Goal: Task Accomplishment & Management: Manage account settings

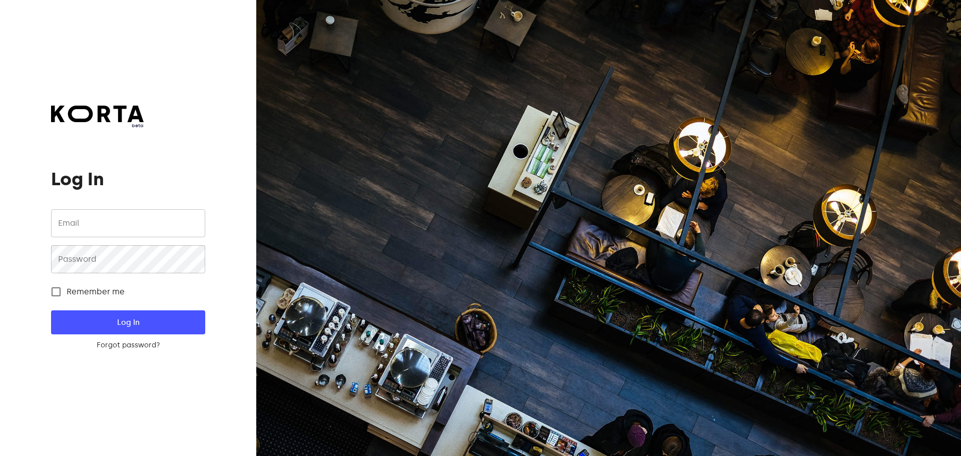
type input "[EMAIL_ADDRESS][DOMAIN_NAME]"
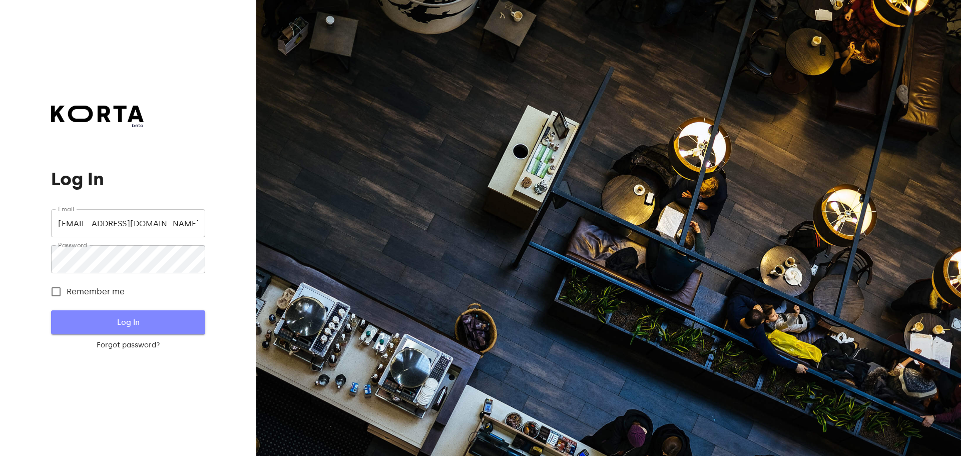
click at [122, 322] on span "Log In" at bounding box center [128, 322] width 122 height 13
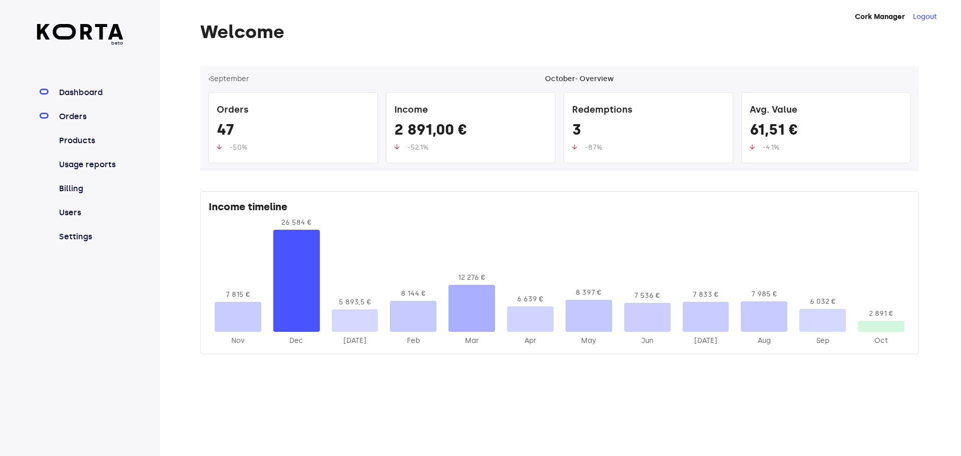
click at [69, 119] on link "Orders" at bounding box center [90, 117] width 67 height 12
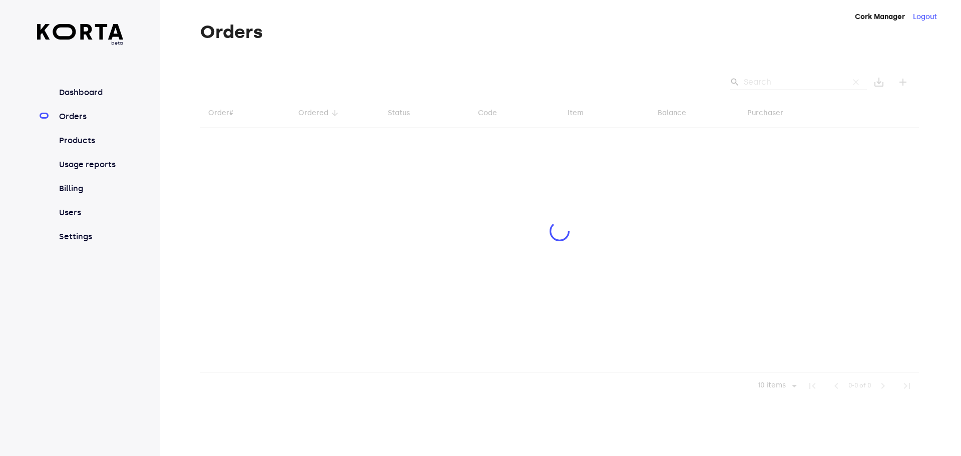
click at [799, 82] on div at bounding box center [559, 232] width 719 height 333
click at [793, 77] on div at bounding box center [559, 232] width 719 height 333
click at [802, 82] on div at bounding box center [559, 232] width 719 height 333
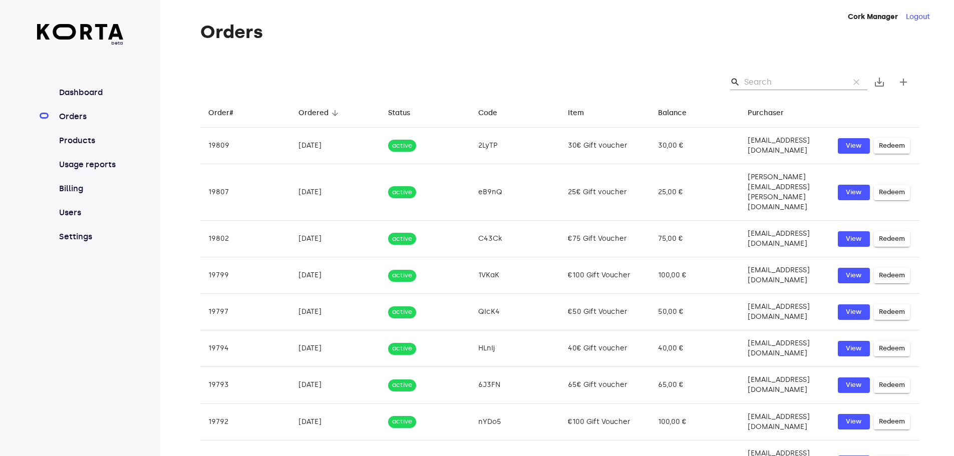
drag, startPoint x: 771, startPoint y: 70, endPoint x: 771, endPoint y: 77, distance: 7.0
click at [771, 72] on div "search clear save_alt add" at bounding box center [559, 82] width 719 height 32
click at [771, 78] on input "Search" at bounding box center [792, 82] width 97 height 16
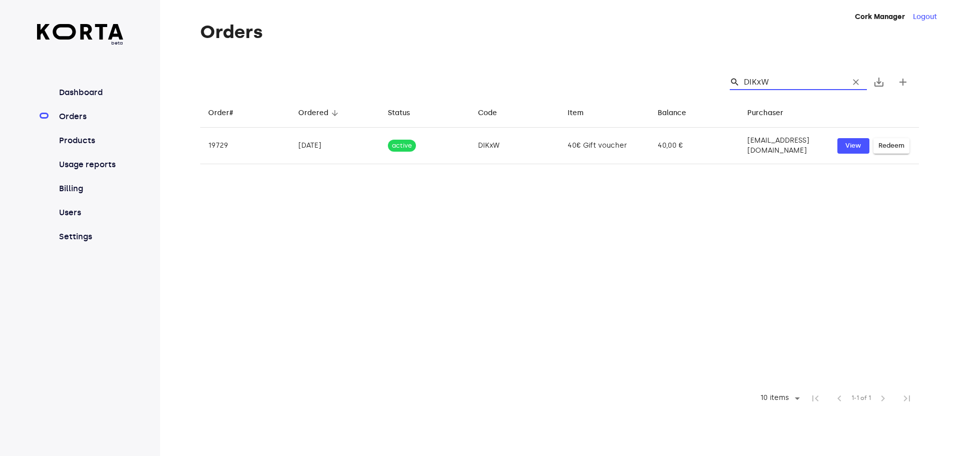
click at [785, 78] on input "DIKxW" at bounding box center [792, 82] width 97 height 16
click at [784, 78] on input "DIKxW" at bounding box center [792, 82] width 97 height 16
type input "DIKxW"
click at [786, 80] on input "DIKxW" at bounding box center [792, 82] width 97 height 16
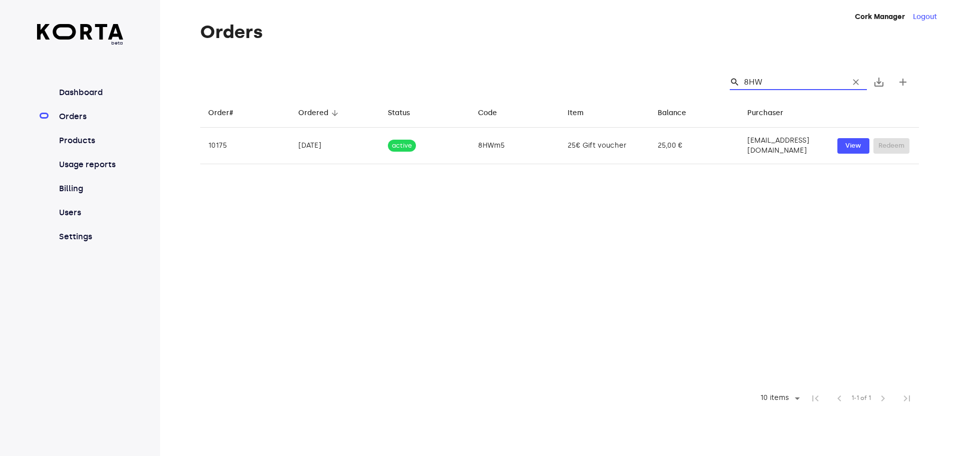
type input "8HWM"
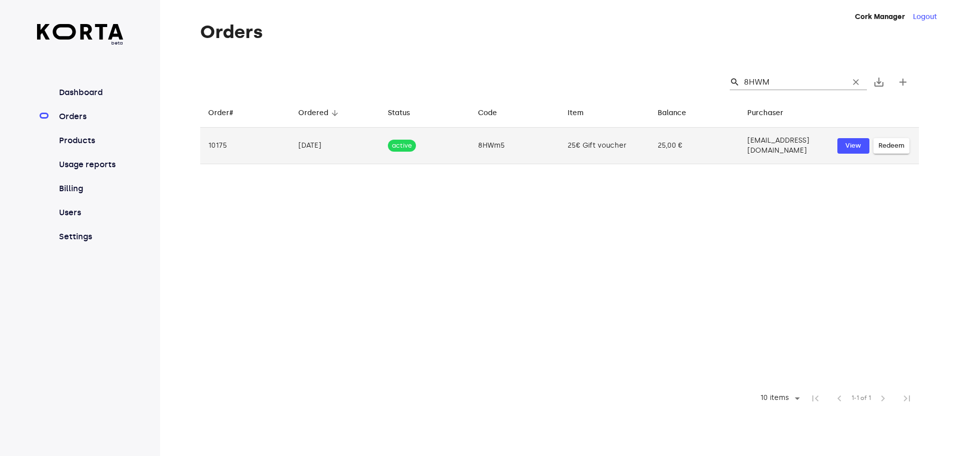
click at [652, 146] on td "25,00 €" at bounding box center [695, 146] width 90 height 37
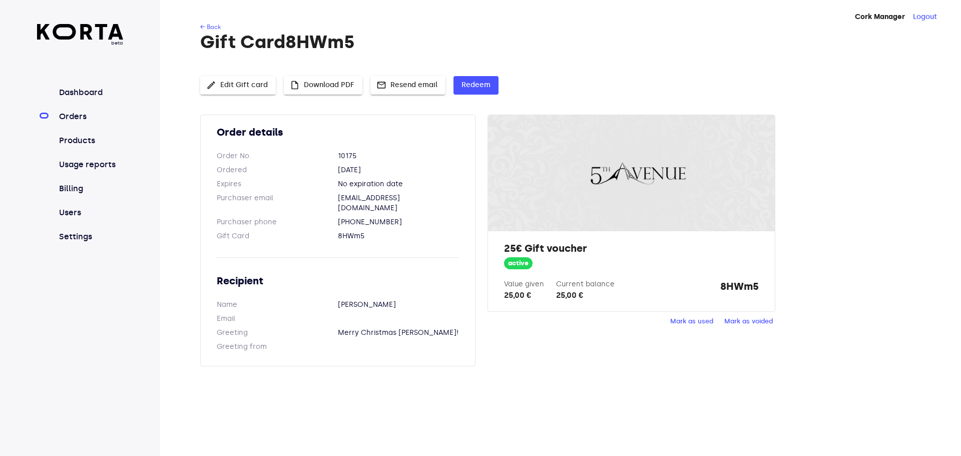
click at [749, 287] on strong "8HWm5" at bounding box center [740, 290] width 39 height 22
copy strong "8HWm5"
click at [563, 362] on div "Order details Order No. 10175 Ordered [DATE] Expires No expiration date Purchas…" at bounding box center [559, 247] width 719 height 264
click at [484, 90] on span "Redeem" at bounding box center [476, 85] width 29 height 13
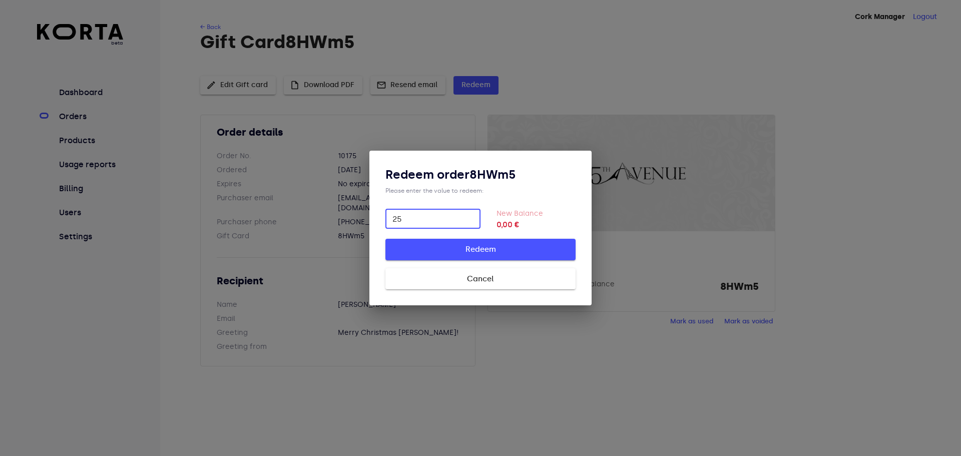
type input "25"
click at [539, 249] on span "Redeem" at bounding box center [481, 249] width 158 height 13
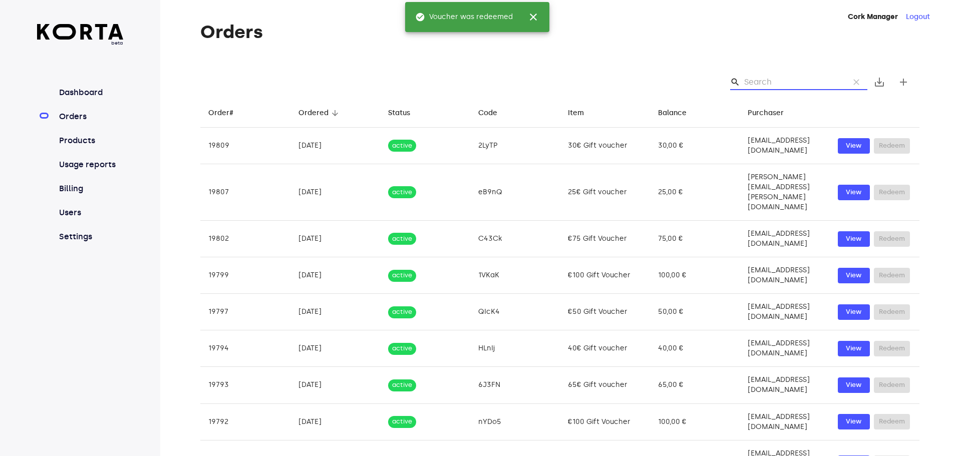
click at [788, 78] on input "Search" at bounding box center [792, 82] width 97 height 16
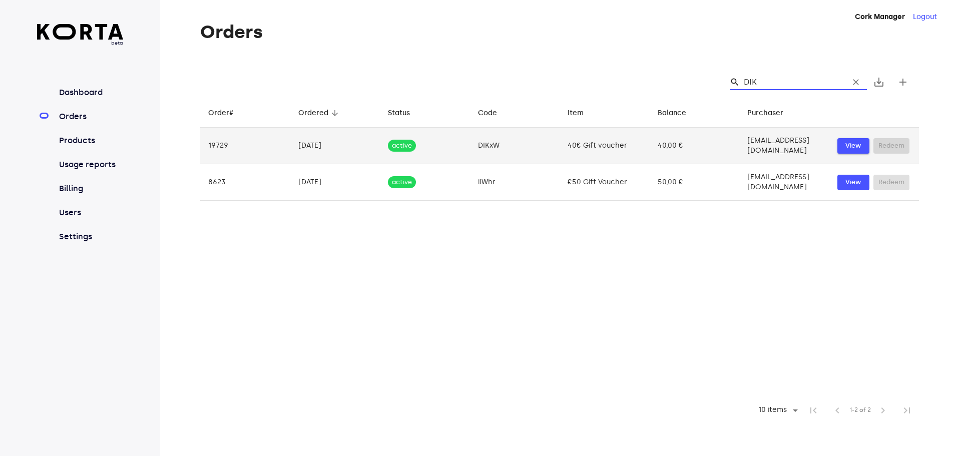
type input "DIK"
click at [859, 140] on span "View" at bounding box center [854, 146] width 22 height 12
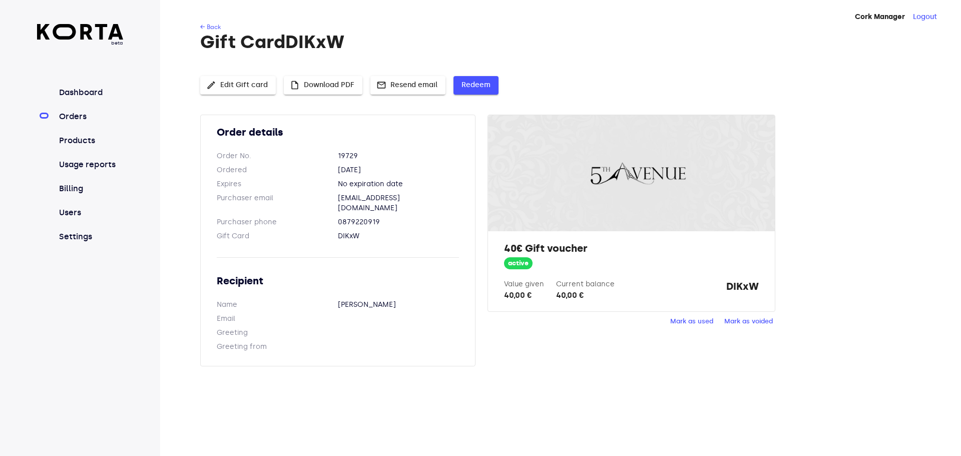
click at [482, 88] on span "Redeem" at bounding box center [476, 85] width 29 height 13
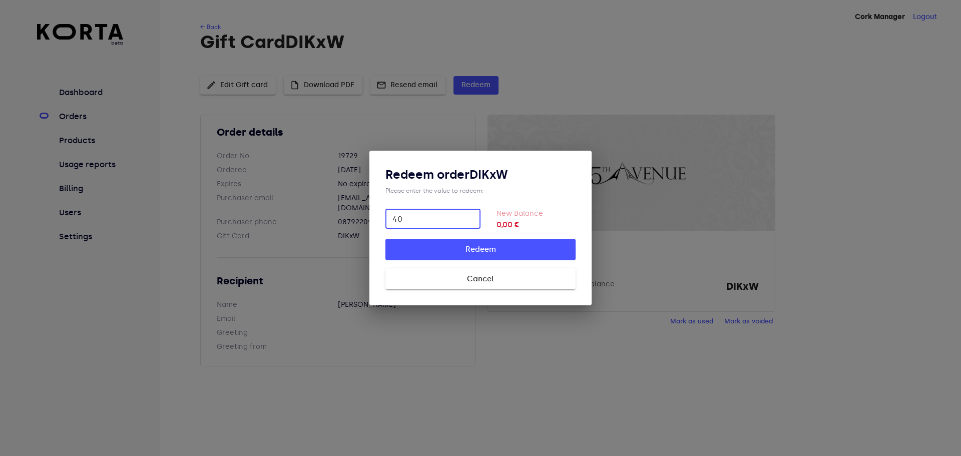
type input "40"
click at [386, 239] on button "Redeem" at bounding box center [481, 249] width 190 height 21
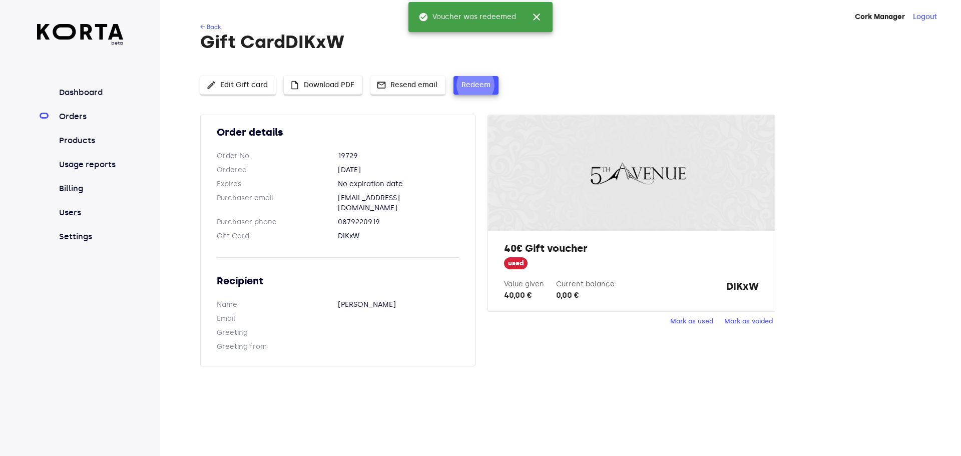
click at [86, 111] on link "Orders" at bounding box center [90, 117] width 67 height 12
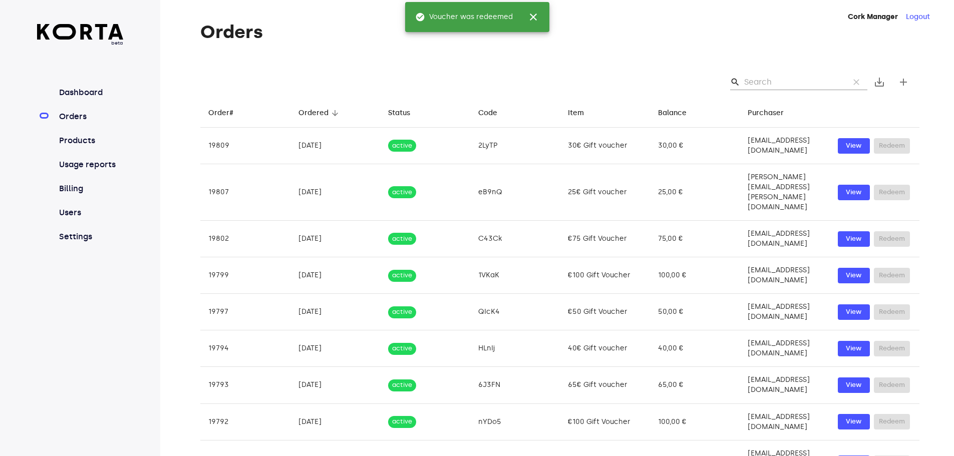
click at [349, 48] on div "Orders search clear save_alt add Order# arrow_downward Ordered arrow_downward S…" at bounding box center [544, 286] width 769 height 528
